Goal: Information Seeking & Learning: Learn about a topic

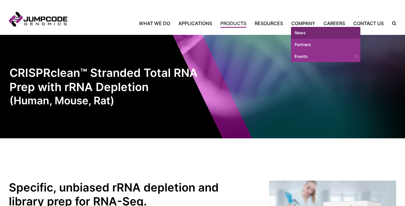
click at [298, 32] on link "News" at bounding box center [325, 33] width 69 height 12
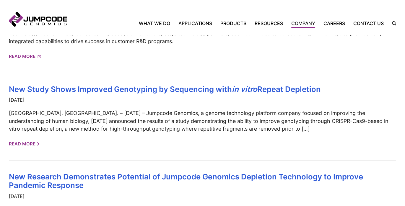
scroll to position [386, 0]
click at [121, 125] on p "SAN DIEGO, Calif. – June 20, 2023 – Jumpcode Genomics, a genome technology plat…" at bounding box center [202, 122] width 387 height 24
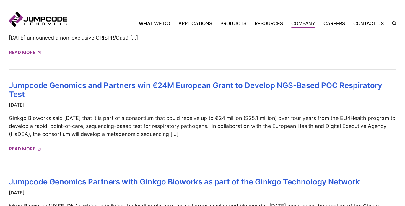
scroll to position [208, 0]
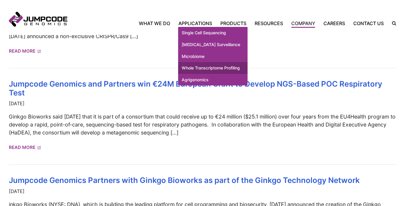
click at [193, 74] on link "Whole Transcriptome Profiling" at bounding box center [212, 68] width 69 height 12
